Goal: Complete application form

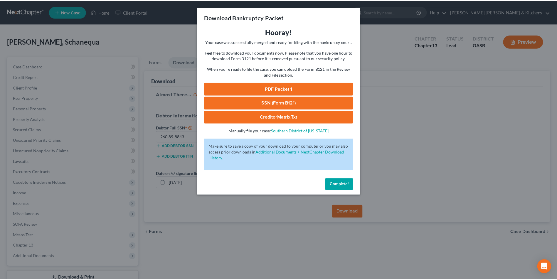
scroll to position [43, 0]
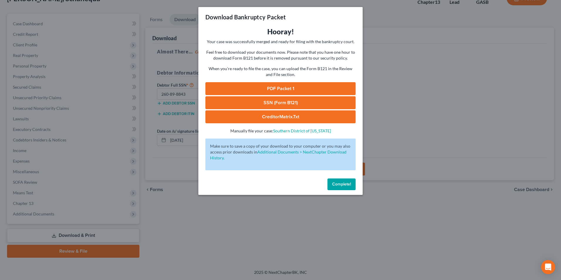
drag, startPoint x: 349, startPoint y: 1, endPoint x: 356, endPoint y: 5, distance: 8.1
click at [349, 1] on div "Download Bankruptcy Packet Hooray! Your case was successfully merged and ready …" at bounding box center [280, 140] width 561 height 280
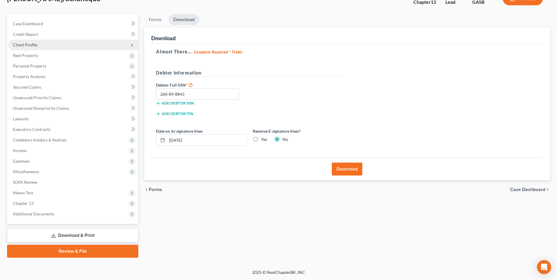
click at [31, 44] on span "Client Profile" at bounding box center [25, 44] width 24 height 5
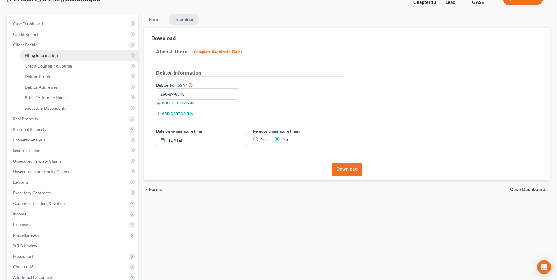
click at [34, 54] on span "Filing Information" at bounding box center [41, 55] width 33 height 5
select select "1"
select select "0"
select select "3"
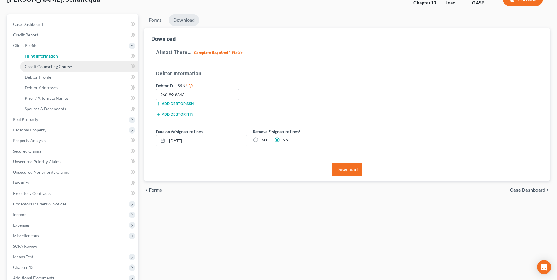
select select "20"
select select "0"
select select "10"
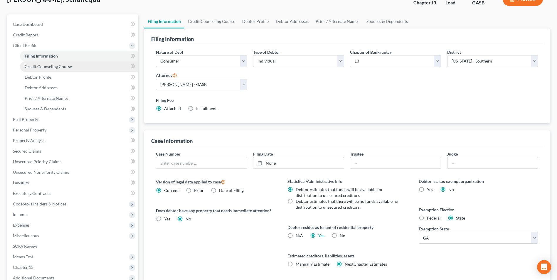
scroll to position [0, 0]
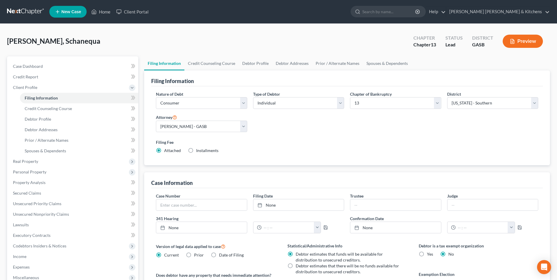
click at [177, 212] on div "Case Number Filing Date None close Date Time chevron_left [DATE] chevron_right …" at bounding box center [347, 215] width 388 height 45
drag, startPoint x: 177, startPoint y: 206, endPoint x: 163, endPoint y: 179, distance: 29.8
click at [177, 206] on input "text" at bounding box center [201, 204] width 90 height 11
type input "25-10626"
click at [104, 11] on link "Home" at bounding box center [100, 11] width 25 height 11
